Goal: Navigation & Orientation: Find specific page/section

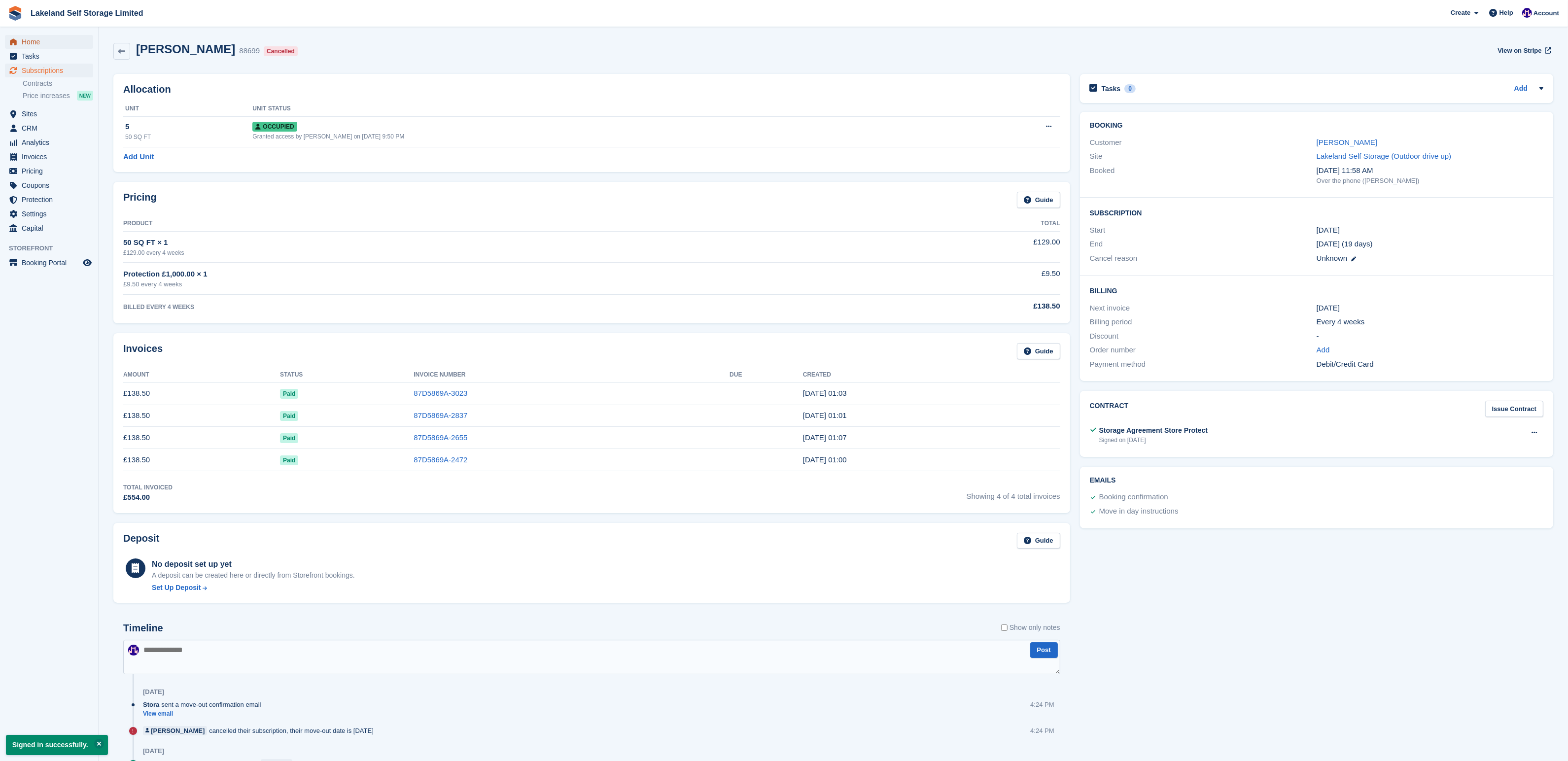
click at [27, 41] on span "Home" at bounding box center [51, 41] width 59 height 14
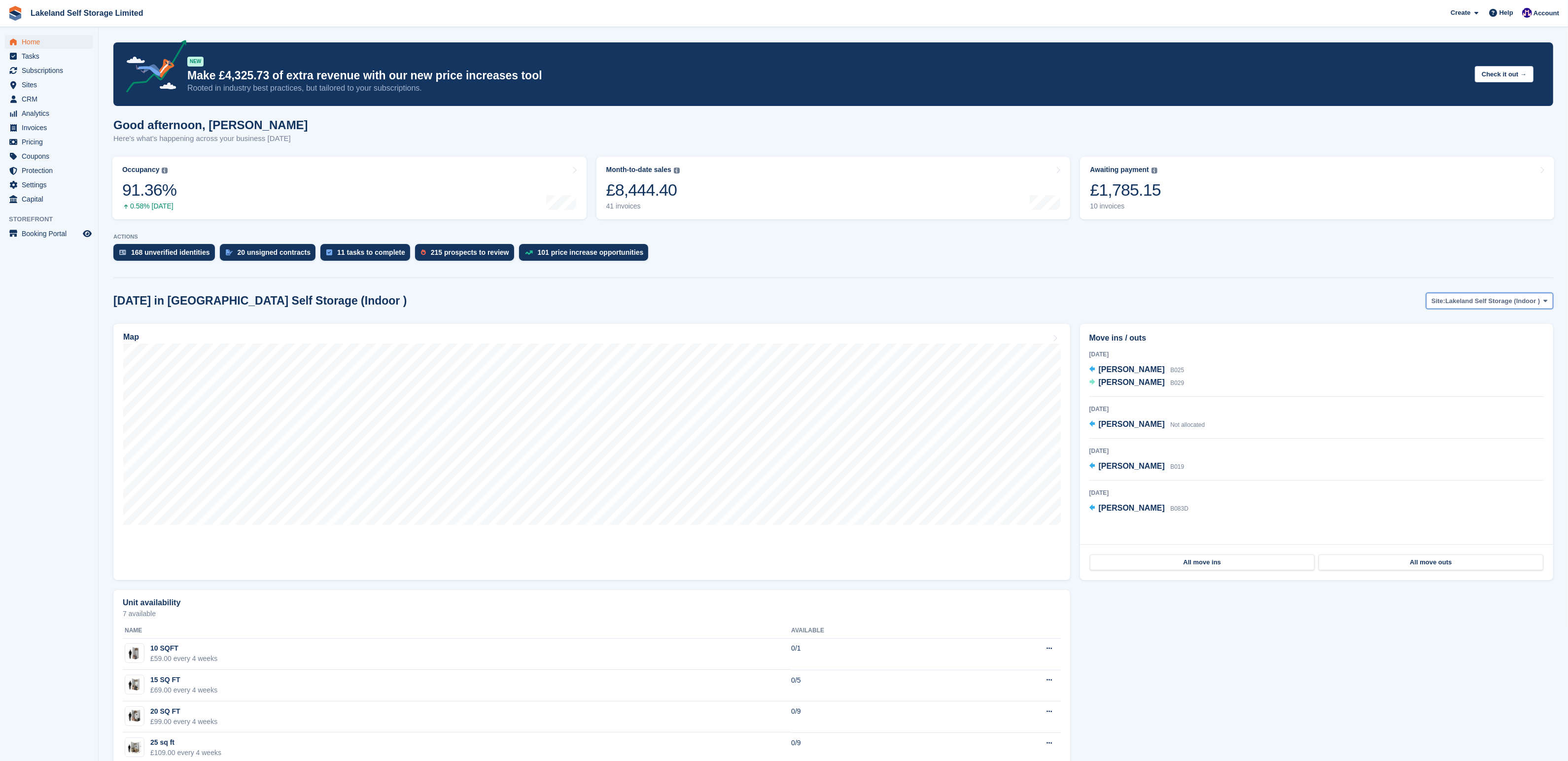
click at [1547, 299] on icon at bounding box center [1545, 301] width 4 height 7
click at [1441, 338] on link "Lakeland Self Storage (Outdoor drive up)" at bounding box center [1475, 342] width 147 height 18
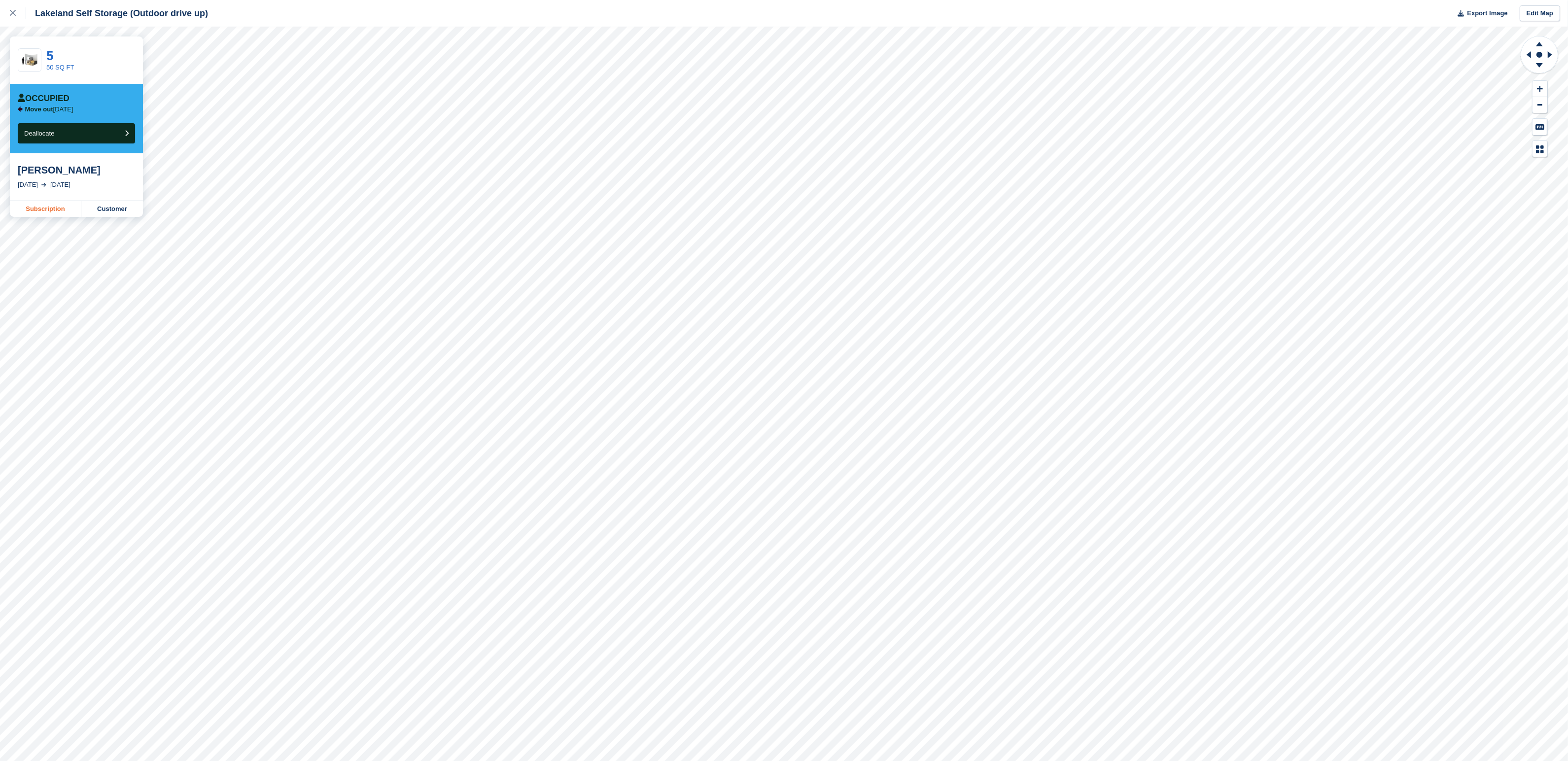
click at [53, 209] on link "Subscription" at bounding box center [45, 209] width 71 height 16
click at [13, 8] on div at bounding box center [18, 13] width 16 height 12
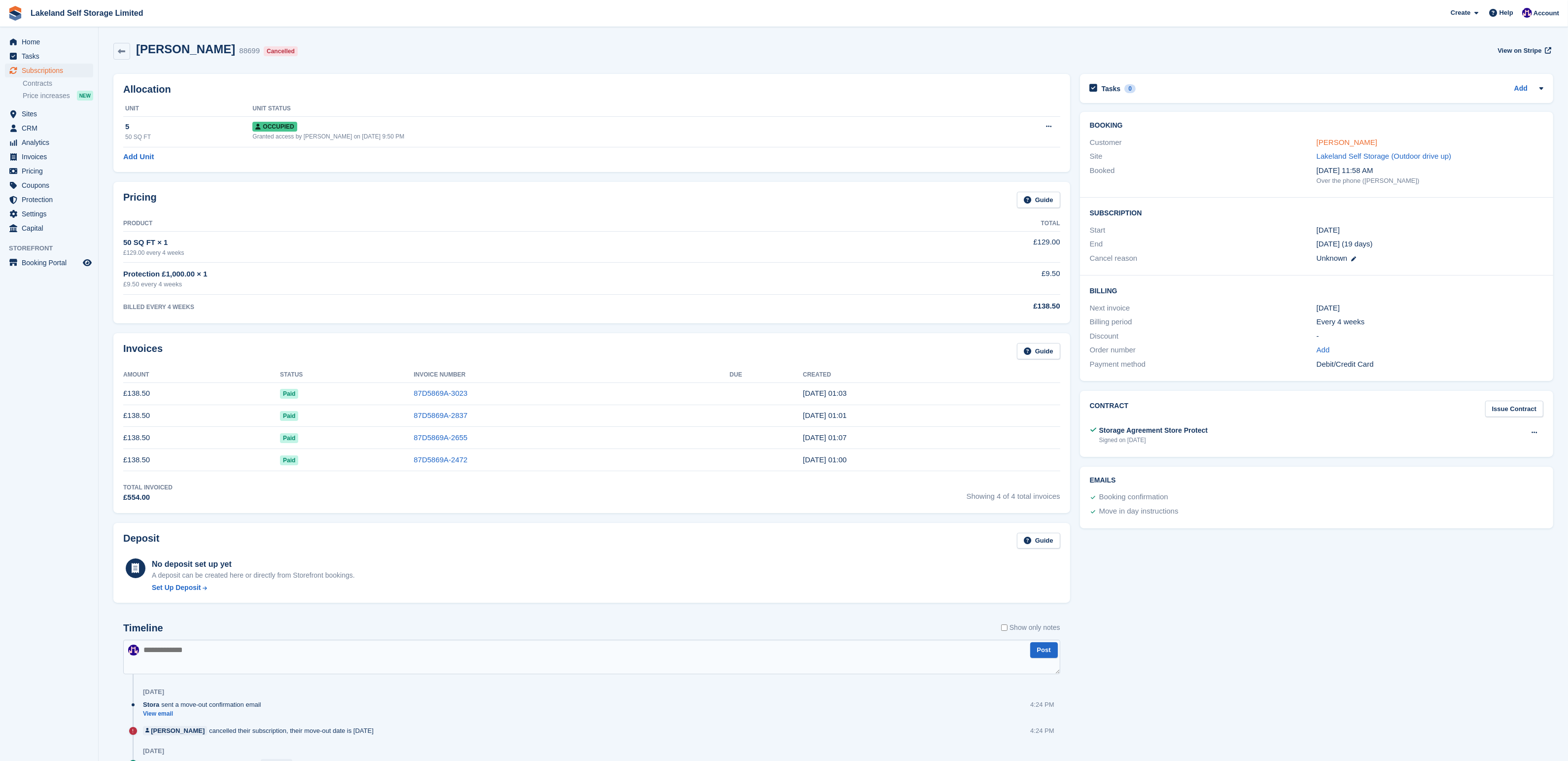
click at [1345, 143] on link "Carys Dodd" at bounding box center [1347, 142] width 61 height 9
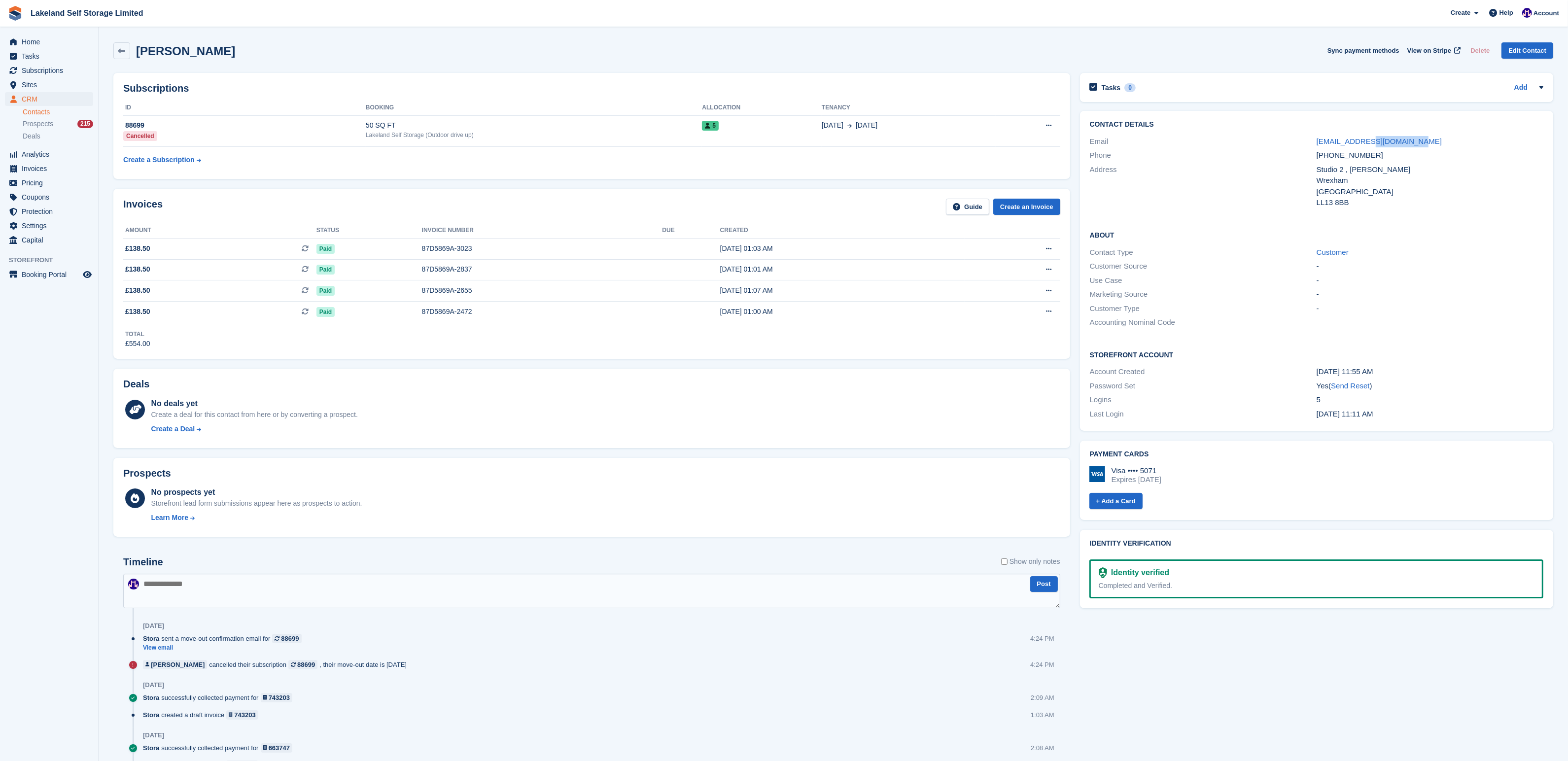
drag, startPoint x: 1426, startPoint y: 142, endPoint x: 1367, endPoint y: 146, distance: 59.1
click at [1367, 146] on div "carys.doddtd@tyrddraig.tv" at bounding box center [1430, 142] width 227 height 12
copy link "tyrddraig.tv"
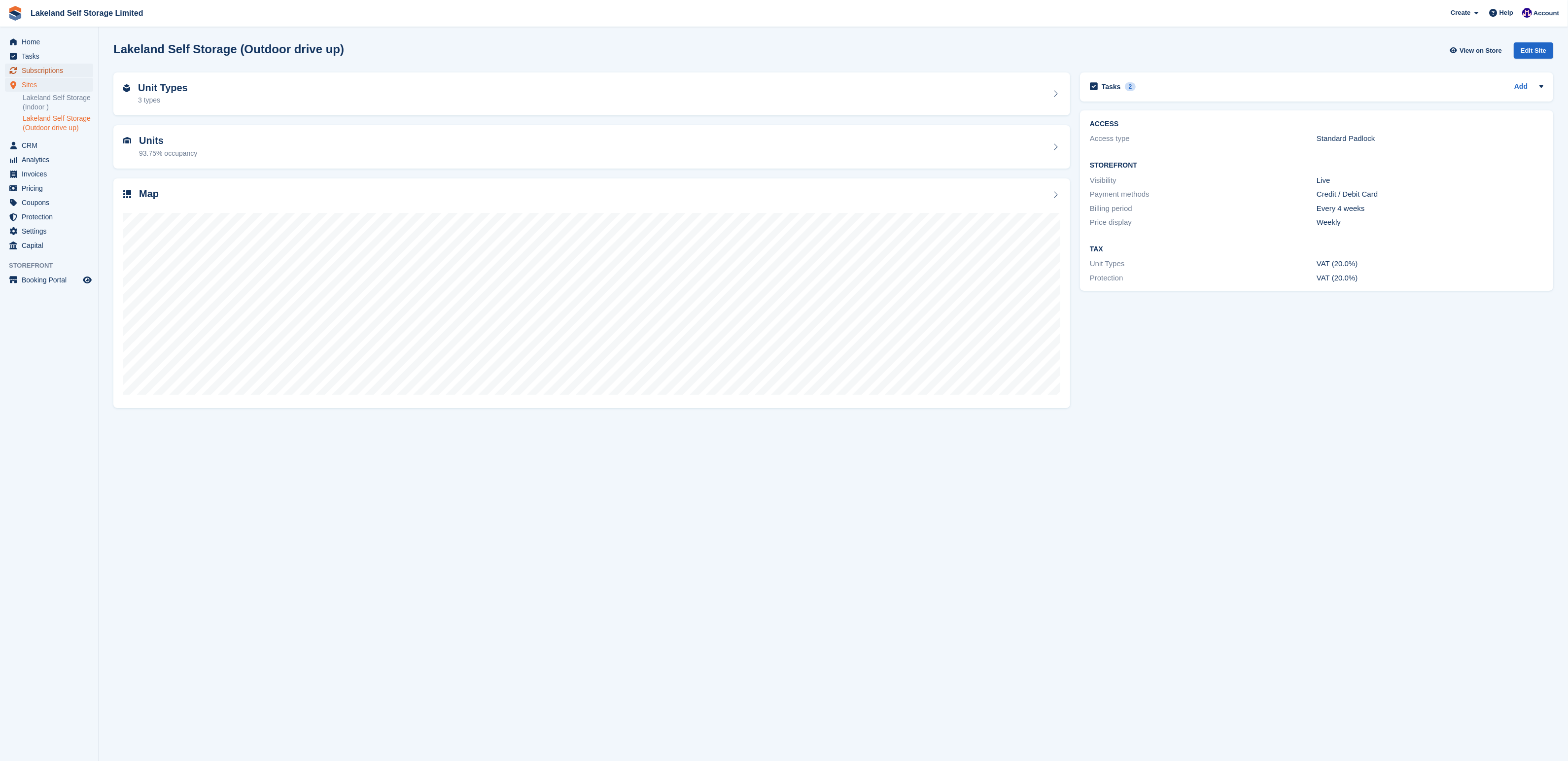
click at [32, 69] on span "Subscriptions" at bounding box center [51, 70] width 59 height 14
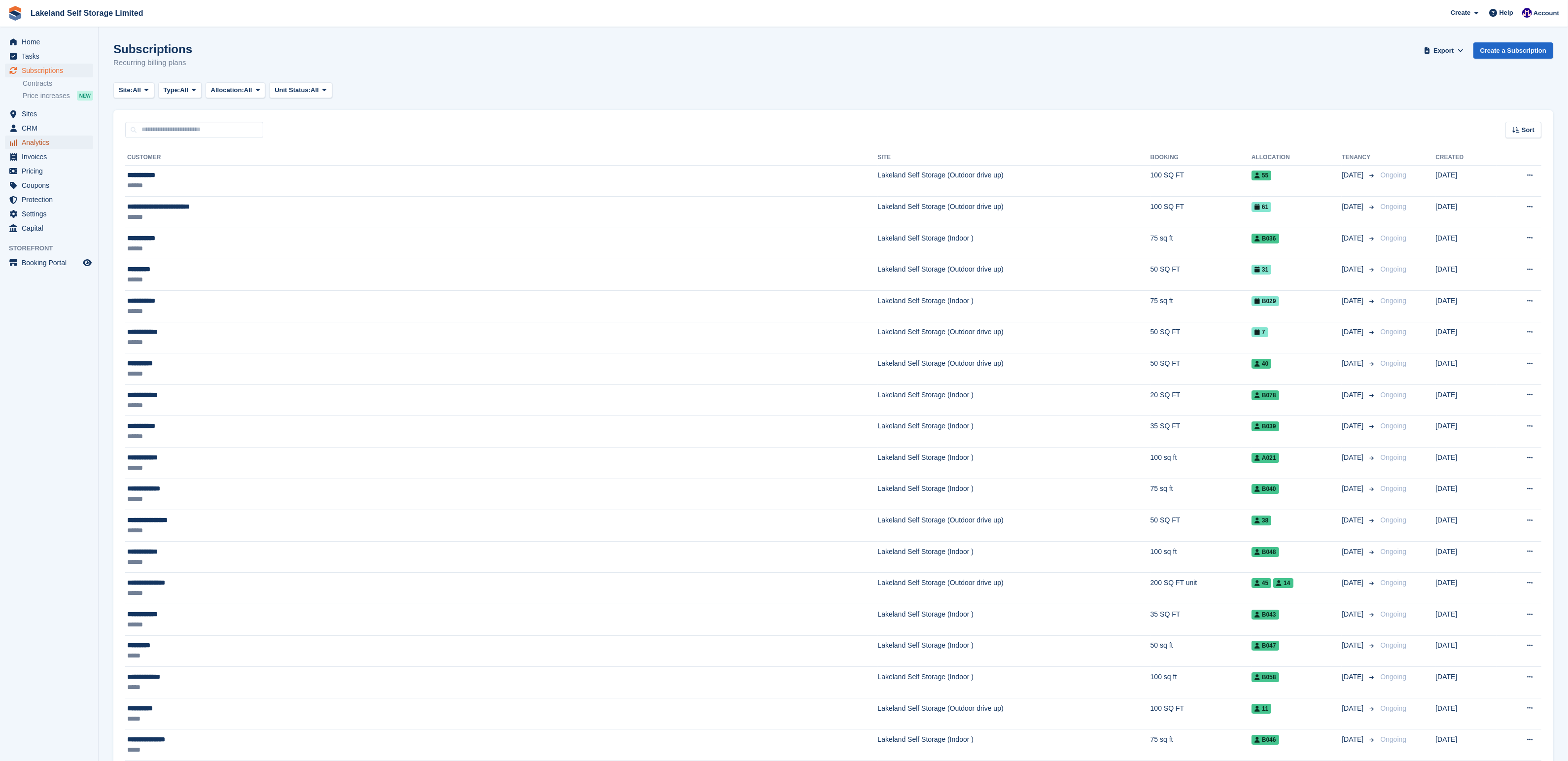
click at [43, 141] on span "Analytics" at bounding box center [51, 142] width 59 height 14
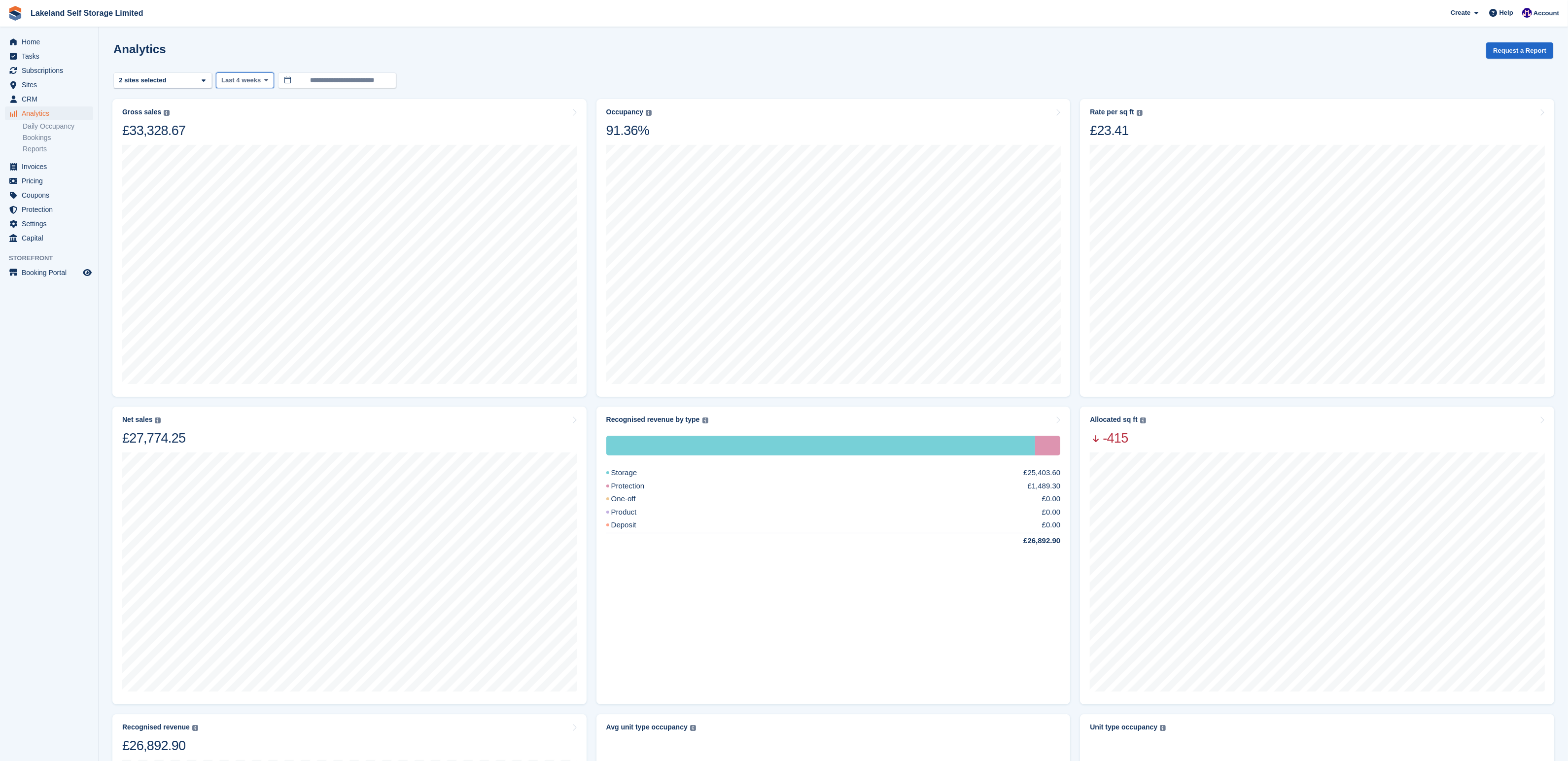
click at [273, 82] on button "Last 4 weeks" at bounding box center [245, 80] width 58 height 16
click at [265, 211] on link "Last 12 months" at bounding box center [263, 210] width 86 height 18
click at [229, 140] on div "Dec 2024 Sales £30,596.77" at bounding box center [349, 263] width 455 height 249
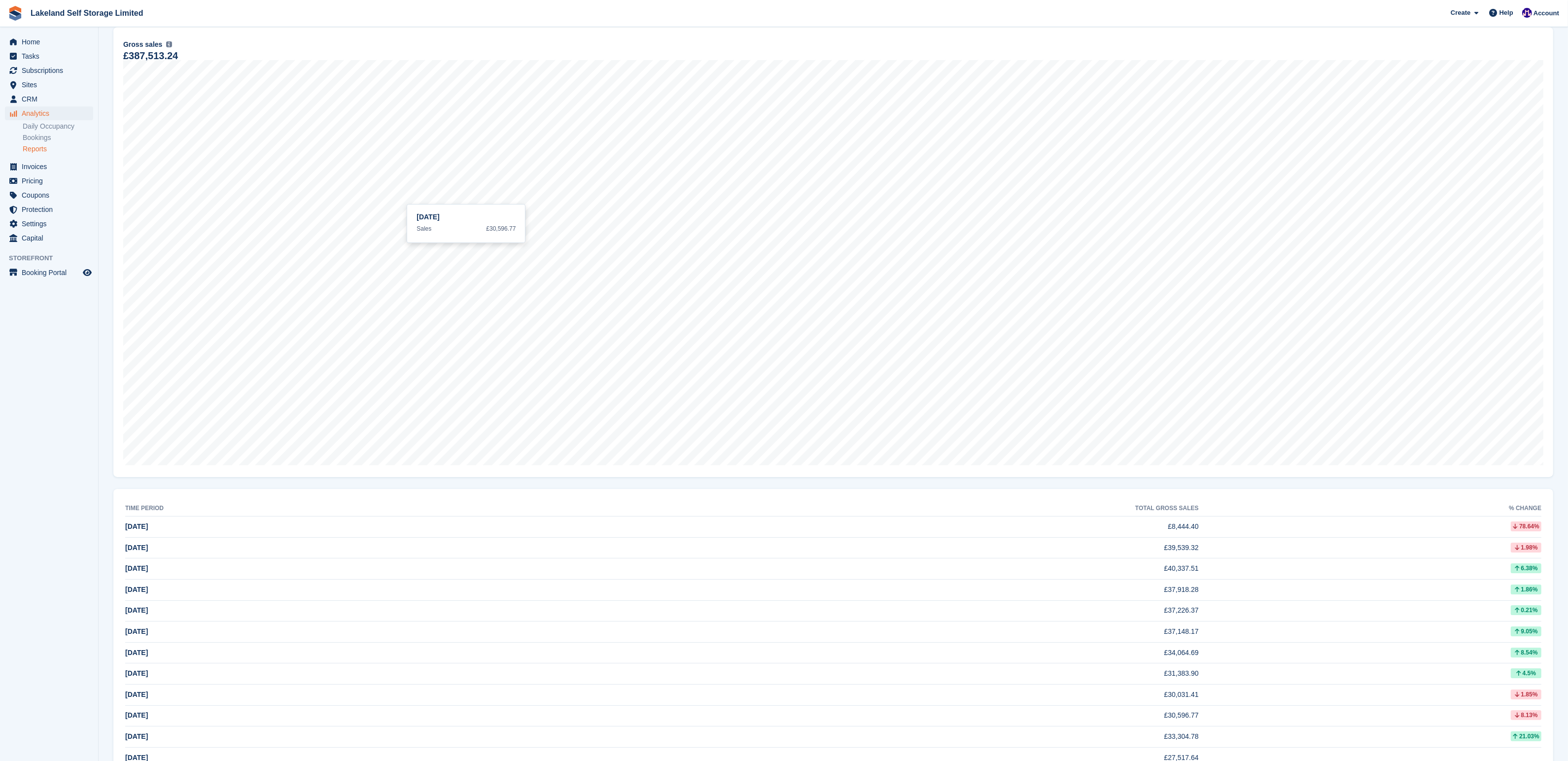
scroll to position [105, 0]
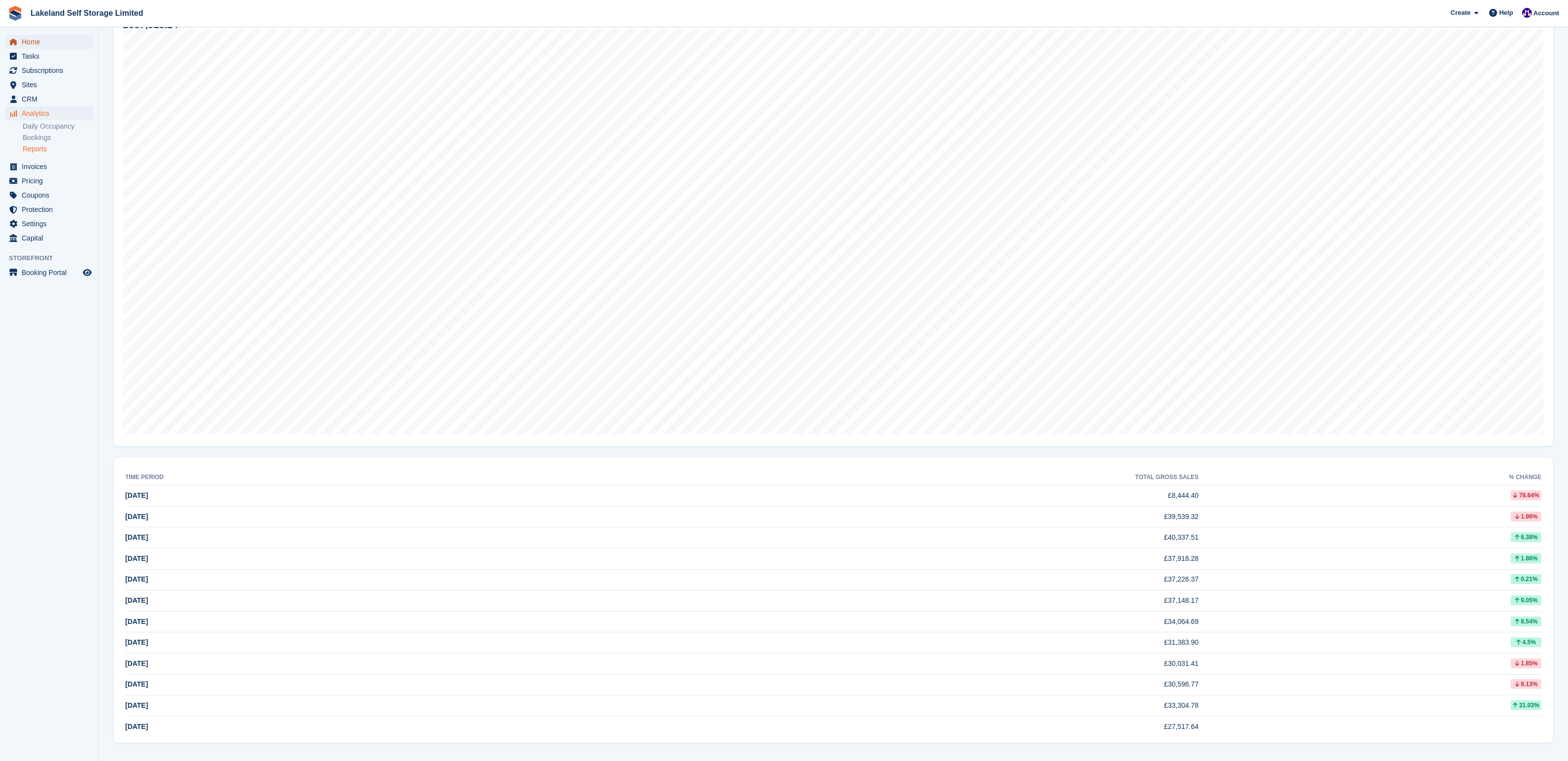
click at [31, 40] on span "Home" at bounding box center [51, 41] width 59 height 14
